Goal: Task Accomplishment & Management: Use online tool/utility

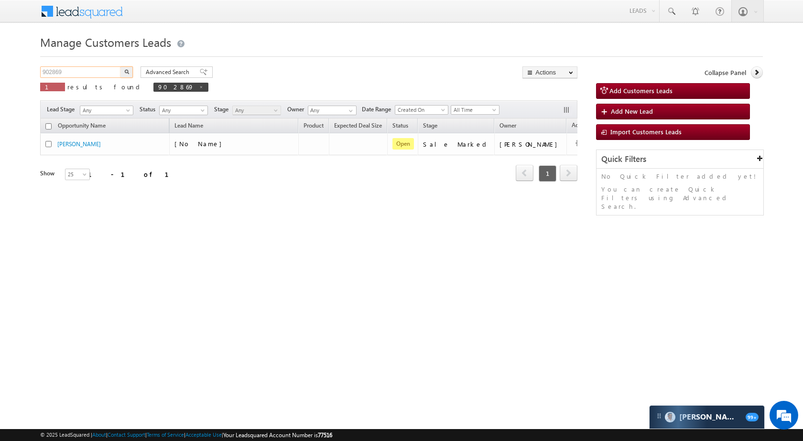
click at [99, 69] on input "902869" at bounding box center [81, 71] width 82 height 11
paste input "12128"
type input "912128"
click at [126, 70] on img "button" at bounding box center [126, 71] width 5 height 5
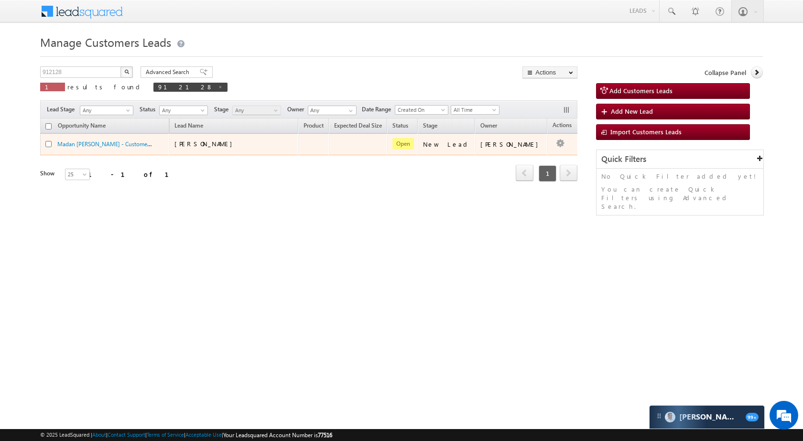
click at [555, 142] on td "Edit Change Owner Change Stage Add Activity Add Task Delete" at bounding box center [567, 144] width 40 height 22
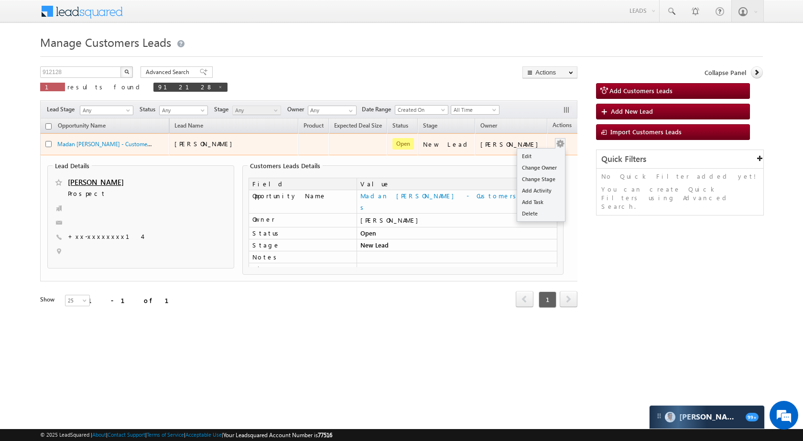
click at [555, 141] on span at bounding box center [560, 143] width 11 height 11
click at [553, 142] on div "Edit Change Owner Change Stage Add Activity Add Task Delete" at bounding box center [560, 144] width 15 height 12
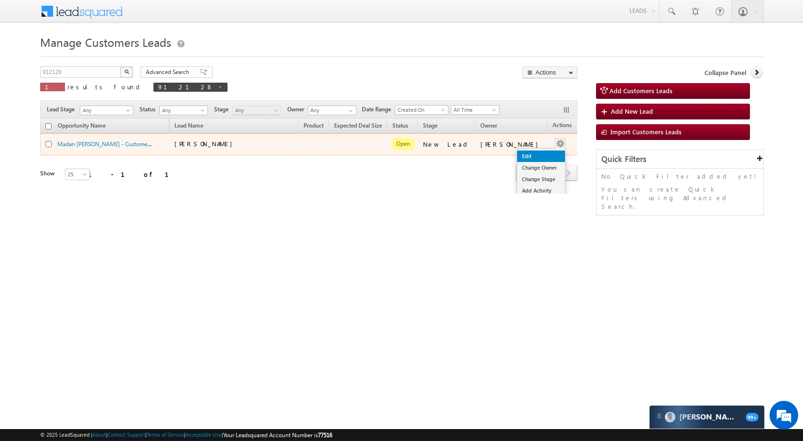
click at [533, 156] on link "Edit" at bounding box center [541, 156] width 48 height 11
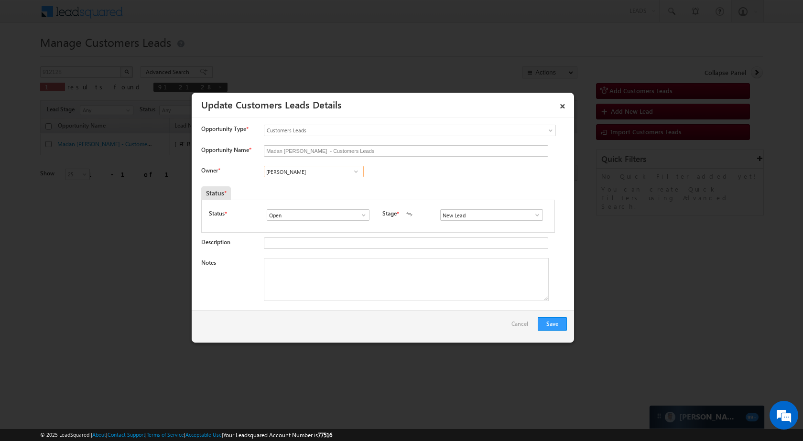
click at [314, 175] on input "[PERSON_NAME]" at bounding box center [314, 171] width 100 height 11
paste input "[PERSON_NAME]"
click at [331, 184] on link "[PERSON_NAME] [PERSON_NAME][EMAIL_ADDRESS][DOMAIN_NAME]" at bounding box center [314, 186] width 100 height 18
type input "[PERSON_NAME]"
click at [533, 214] on span at bounding box center [538, 215] width 10 height 8
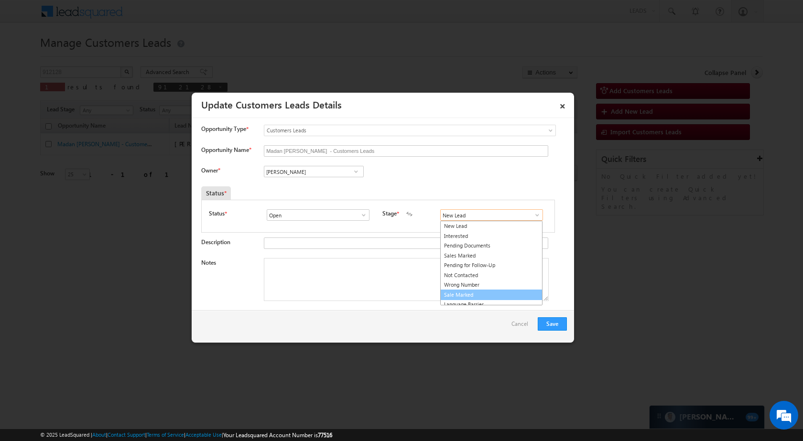
click at [484, 294] on link "Sale Marked" at bounding box center [491, 295] width 102 height 11
type input "Sale Marked"
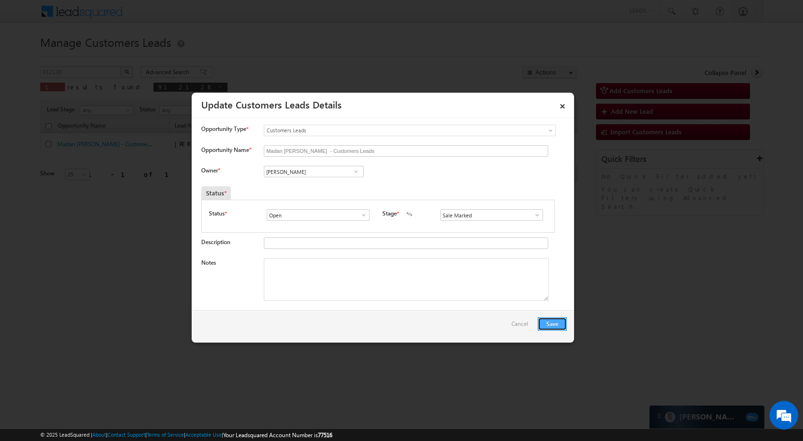
click at [551, 323] on button "Save" at bounding box center [552, 323] width 29 height 13
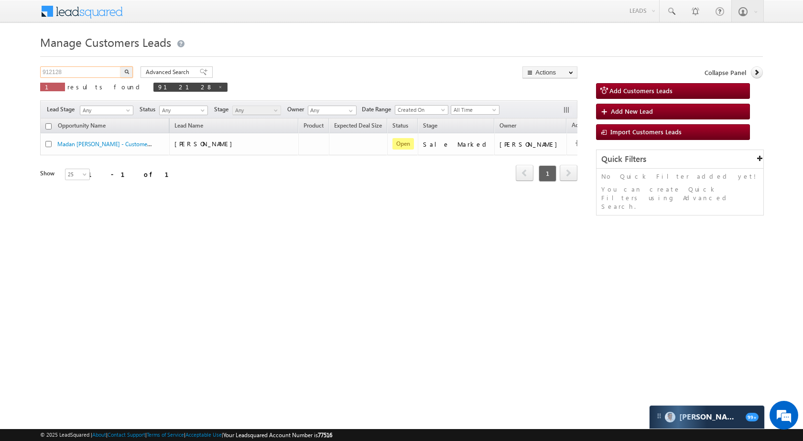
click at [108, 71] on input "912128" at bounding box center [81, 71] width 82 height 11
paste input "59"
type input "912159"
click at [127, 72] on img "button" at bounding box center [126, 71] width 5 height 5
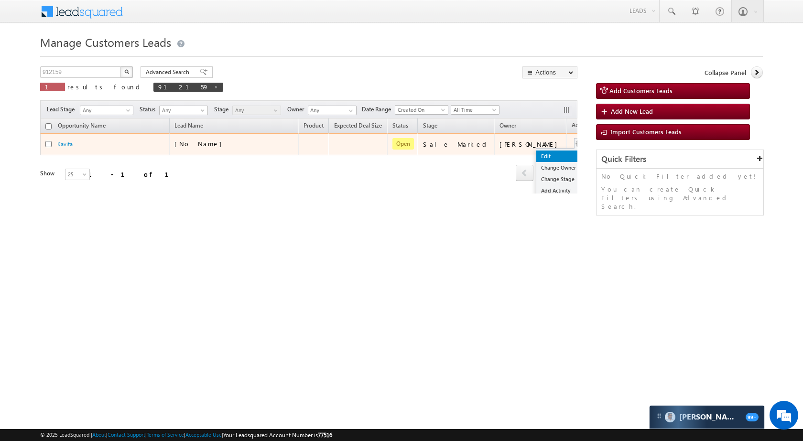
click at [536, 152] on link "Edit" at bounding box center [560, 156] width 48 height 11
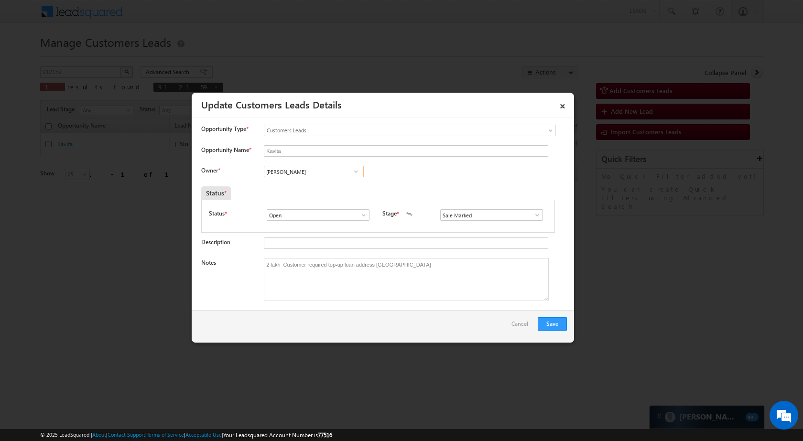
click at [318, 174] on input "Himanshu Singh" at bounding box center [314, 171] width 100 height 11
paste input "Santosh Kumar"
click at [317, 188] on span "santosh.kumar2@sgrlimited.in" at bounding box center [311, 190] width 86 height 7
type input "Santosh Kumar"
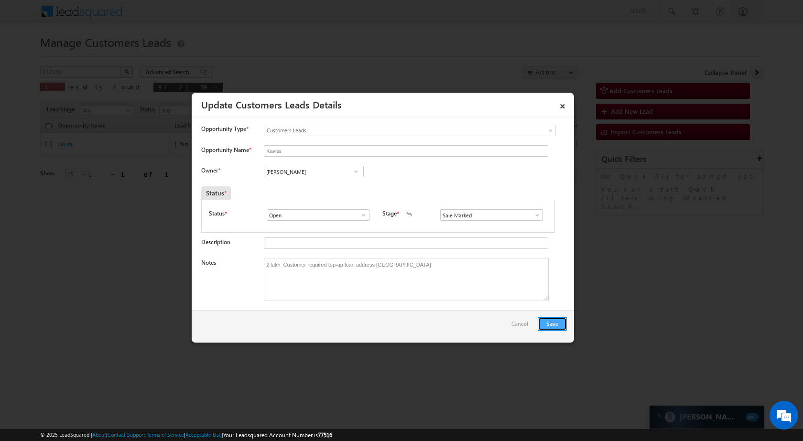
click at [559, 317] on button "Save" at bounding box center [552, 323] width 29 height 13
